Goal: Information Seeking & Learning: Learn about a topic

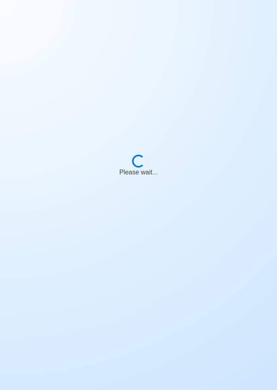
scroll to position [39, 0]
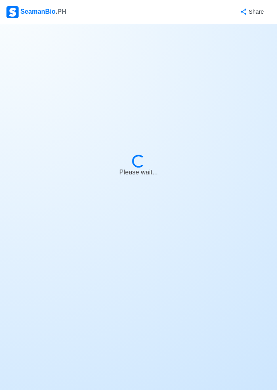
select select "Chief Officer"
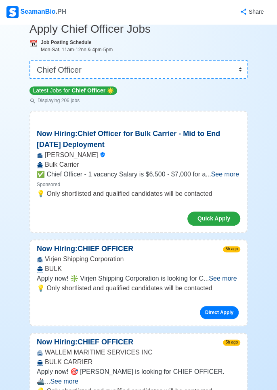
scroll to position [0, 0]
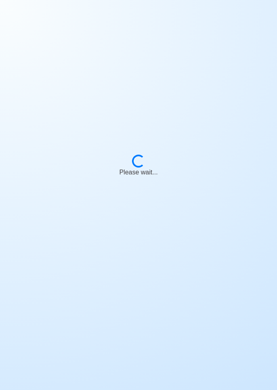
scroll to position [39, 0]
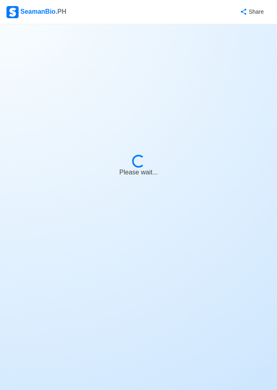
select select "Chief Officer"
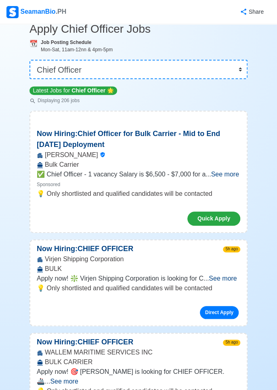
scroll to position [0, 0]
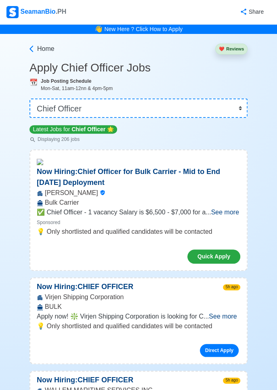
click at [227, 313] on span "See more" at bounding box center [223, 316] width 28 height 7
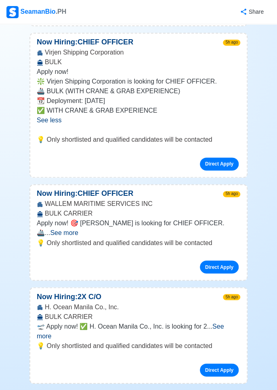
scroll to position [245, 0]
click at [78, 229] on span "See more" at bounding box center [64, 232] width 28 height 7
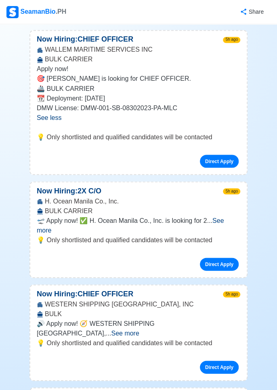
scroll to position [401, 0]
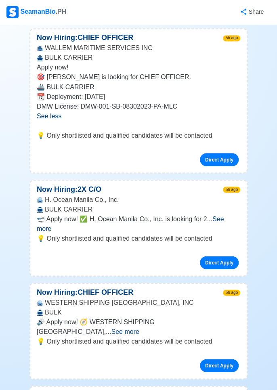
click at [224, 216] on span "See more" at bounding box center [130, 223] width 187 height 17
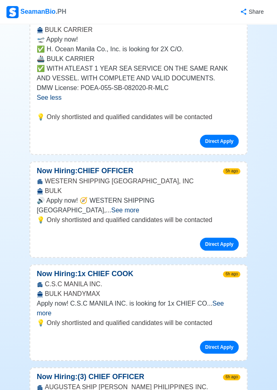
scroll to position [581, 0]
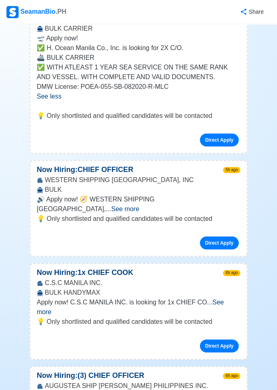
click at [139, 206] on span "See more" at bounding box center [125, 209] width 28 height 7
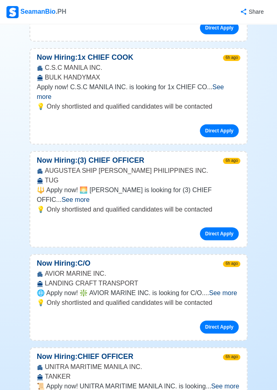
scroll to position [914, 0]
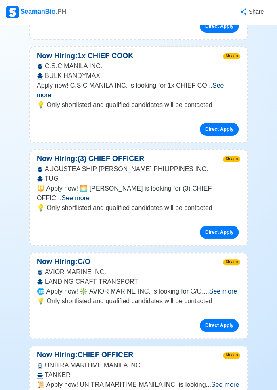
click at [226, 381] on span "See more" at bounding box center [225, 384] width 28 height 7
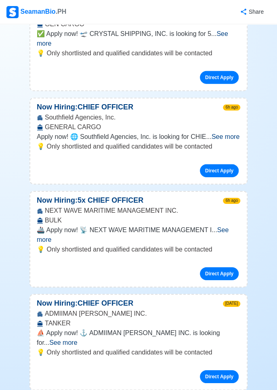
scroll to position [1647, 0]
